Goal: Task Accomplishment & Management: Complete application form

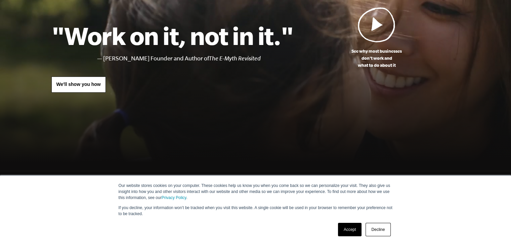
scroll to position [168, 0]
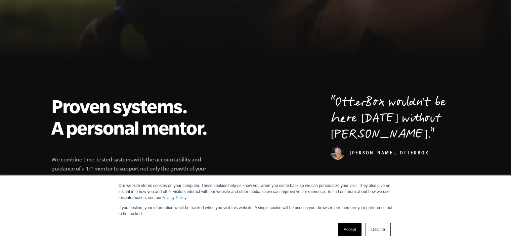
click at [385, 229] on link "Decline" at bounding box center [378, 229] width 25 height 13
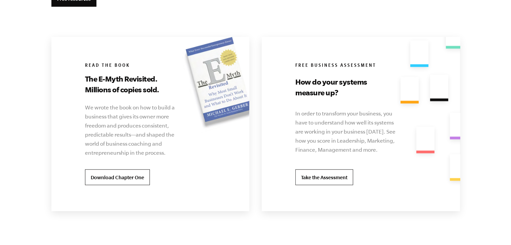
scroll to position [1446, 0]
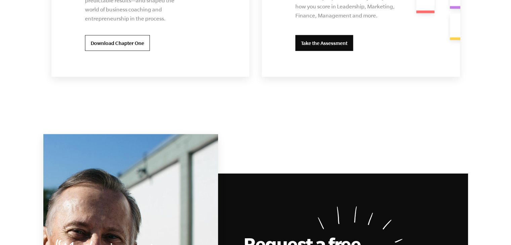
click at [329, 50] on link "Take the Assessment" at bounding box center [325, 43] width 58 height 16
click at [321, 42] on link "Take the Assessment" at bounding box center [325, 43] width 58 height 16
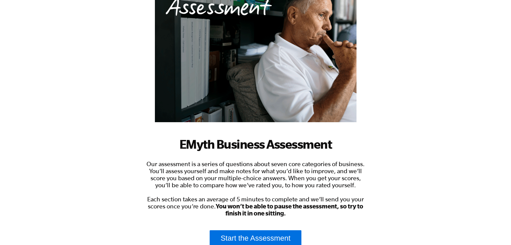
scroll to position [155, 0]
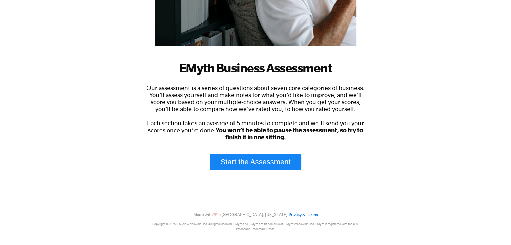
click at [245, 166] on link "Start the Assessment" at bounding box center [256, 162] width 92 height 16
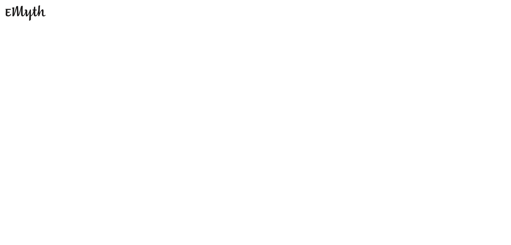
scroll to position [0, 0]
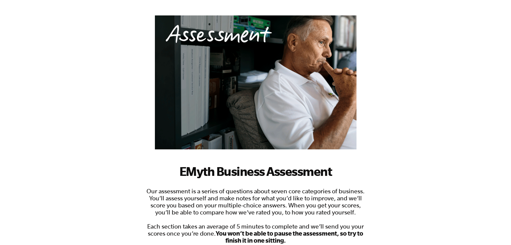
scroll to position [155, 0]
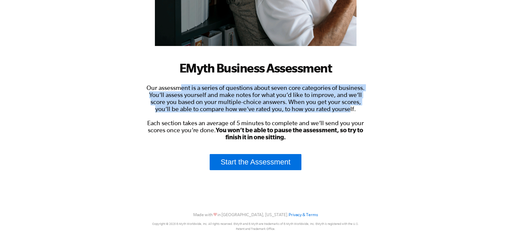
drag, startPoint x: 181, startPoint y: 89, endPoint x: 288, endPoint y: 105, distance: 108.0
click at [336, 108] on span "Our assessment is a series of questions about seven core categories of business…" at bounding box center [256, 112] width 218 height 56
click at [246, 85] on span "Our assessment is a series of questions about seven core categories of business…" at bounding box center [256, 112] width 218 height 56
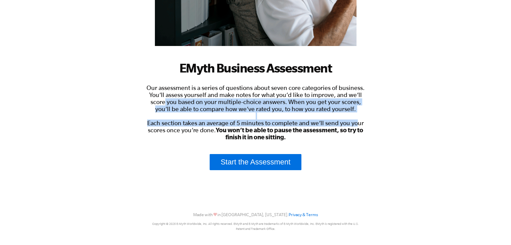
drag, startPoint x: 165, startPoint y: 102, endPoint x: 356, endPoint y: 124, distance: 192.6
click at [356, 124] on span "Our assessment is a series of questions about seven core categories of business…" at bounding box center [256, 112] width 218 height 56
click at [216, 112] on span "Our assessment is a series of questions about seven core categories of business…" at bounding box center [256, 112] width 218 height 56
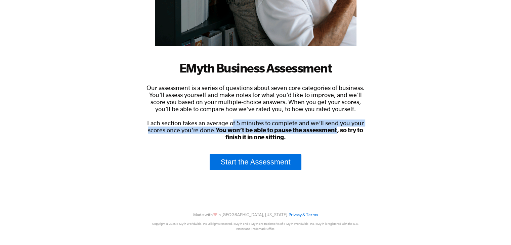
drag, startPoint x: 232, startPoint y: 120, endPoint x: 338, endPoint y: 127, distance: 105.5
click at [338, 127] on span "Our assessment is a series of questions about seven core categories of business…" at bounding box center [256, 112] width 218 height 56
